Goal: Register for event/course

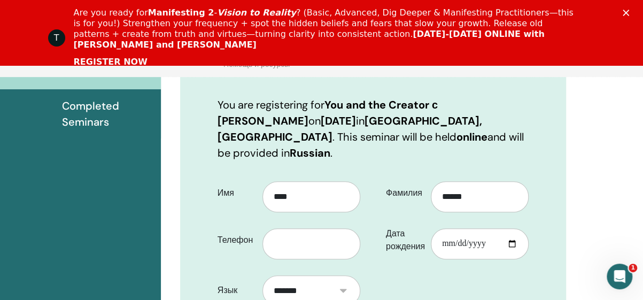
scroll to position [256, 0]
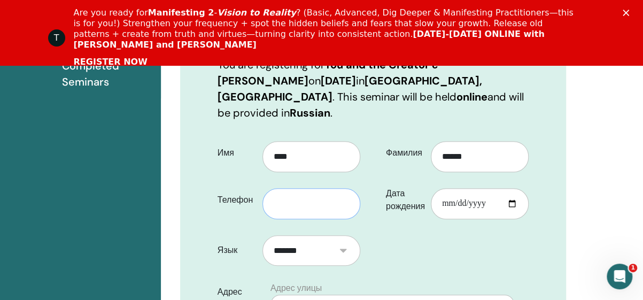
click at [296, 188] on input "text" at bounding box center [311, 203] width 98 height 31
type input "**********"
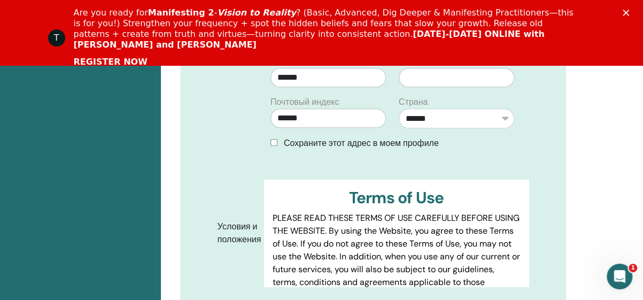
scroll to position [160, 0]
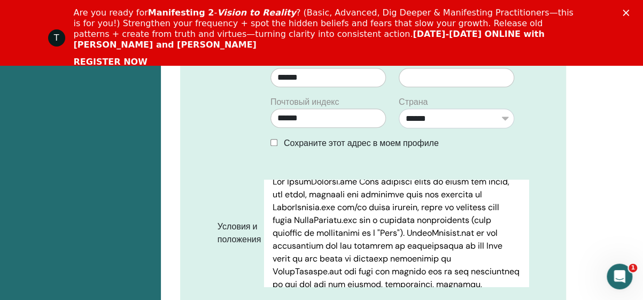
click at [128, 57] on link "REGISTER NOW" at bounding box center [111, 63] width 74 height 12
click at [633, 12] on div "Закрыть" at bounding box center [627, 13] width 11 height 6
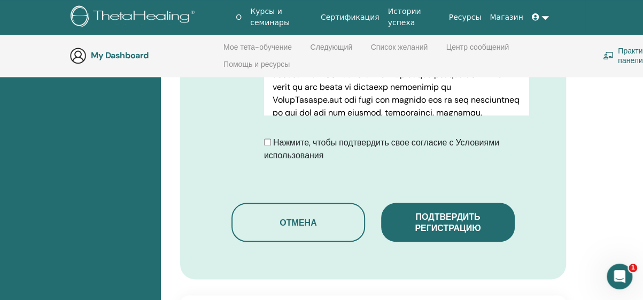
scroll to position [630, 0]
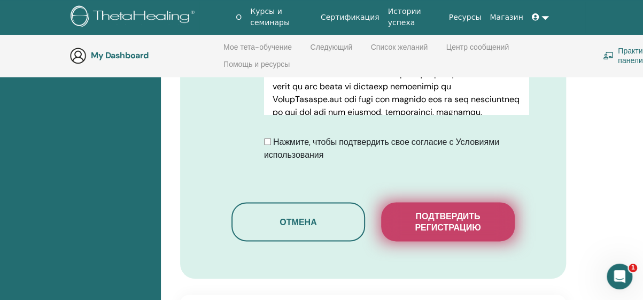
click at [487, 210] on span "Подтвердить регистрацию" at bounding box center [447, 221] width 107 height 22
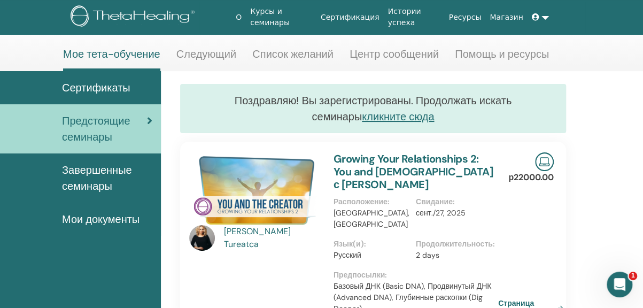
scroll to position [53, 0]
